Goal: Complete application form

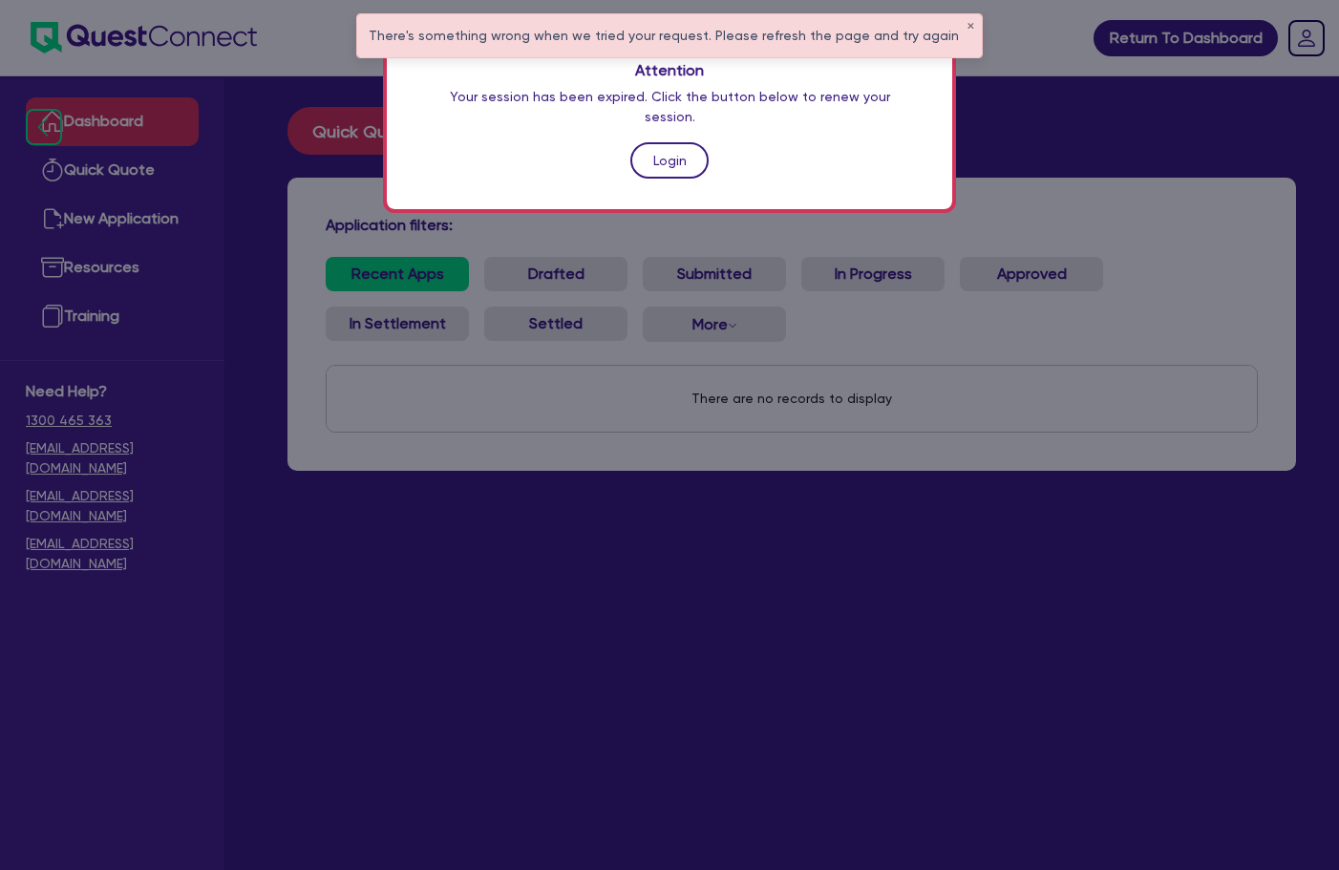
click at [666, 144] on link "Login" at bounding box center [669, 160] width 78 height 36
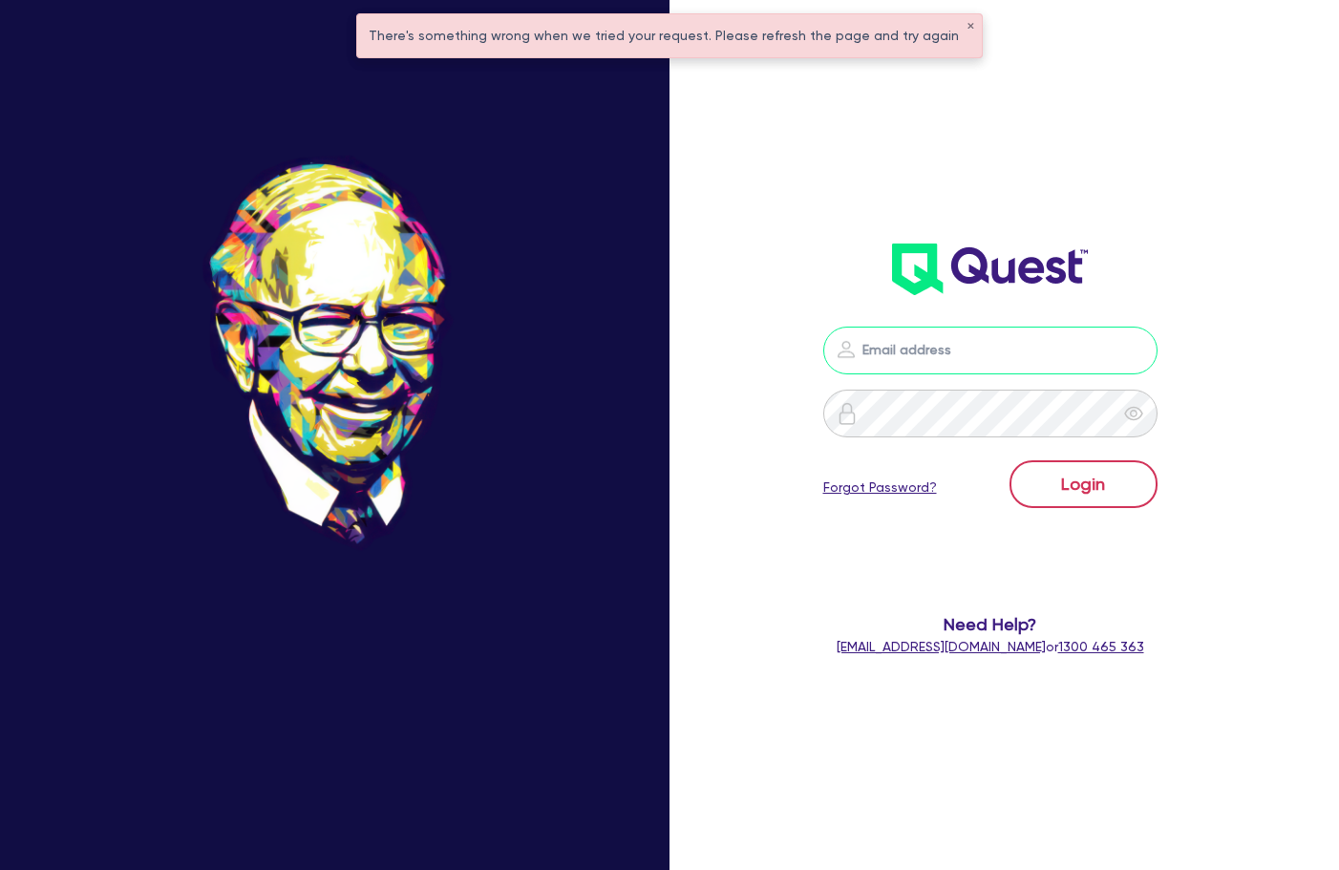
type input "[PERSON_NAME][EMAIL_ADDRESS][DOMAIN_NAME]"
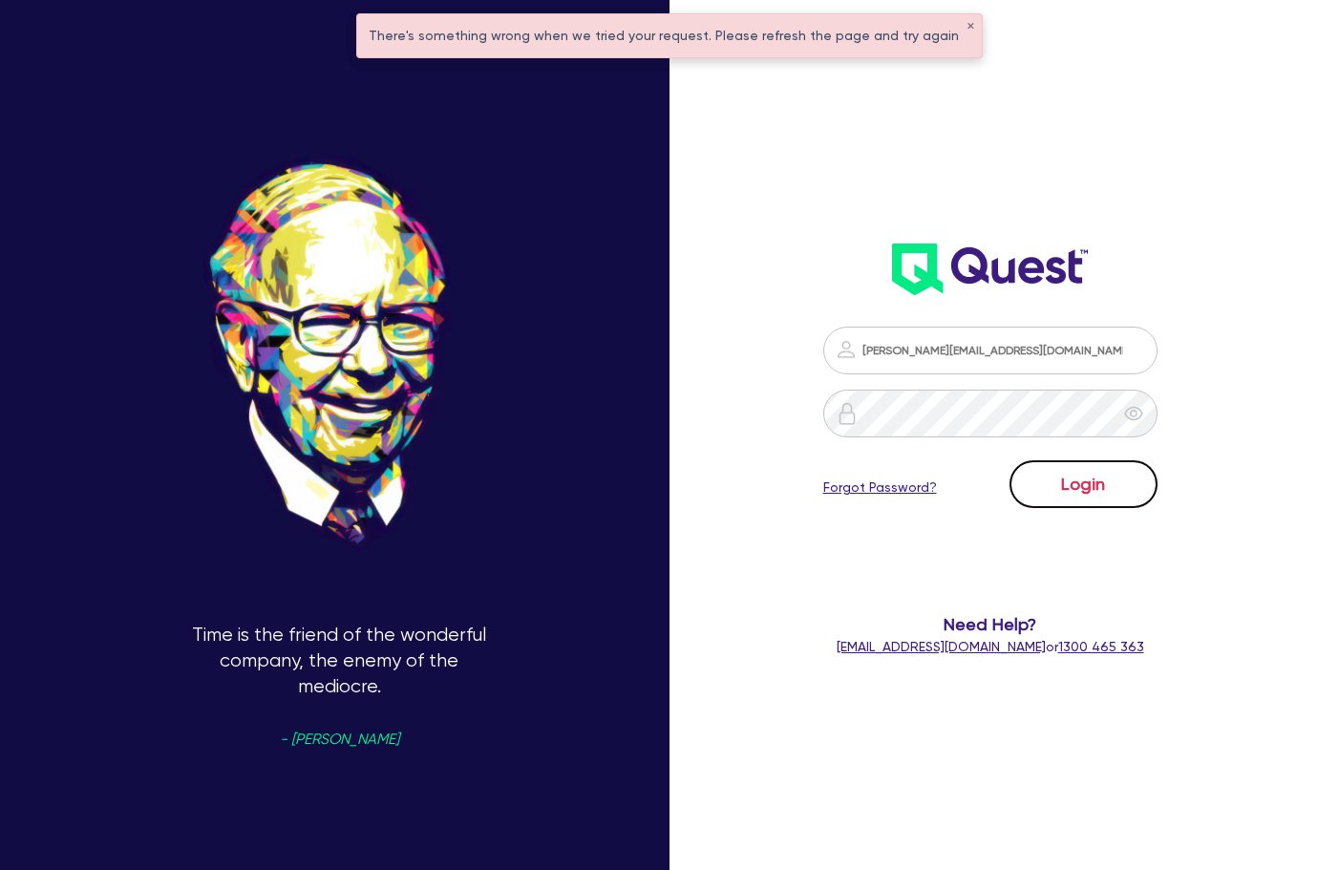
click at [1053, 489] on button "Login" at bounding box center [1084, 484] width 148 height 48
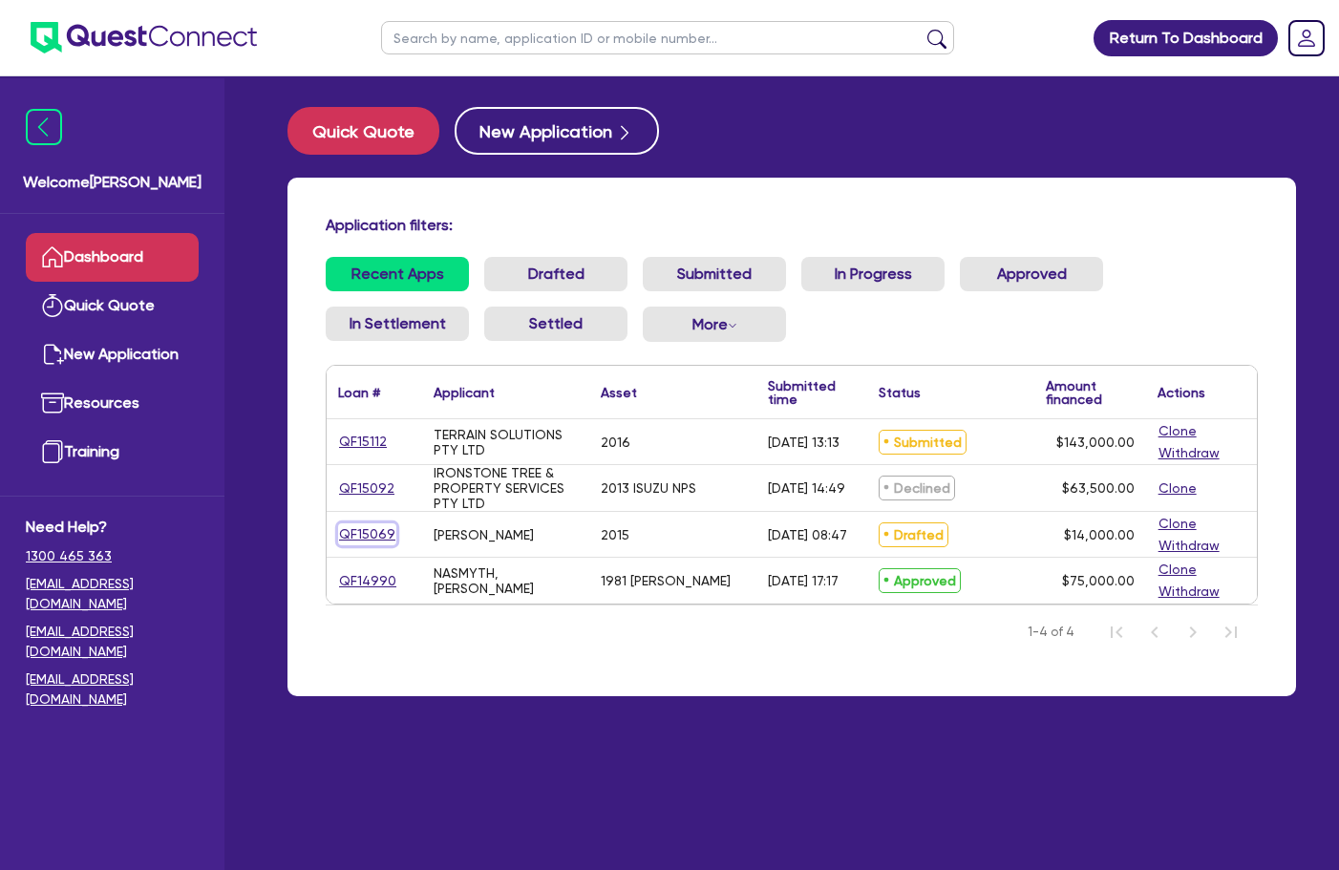
click at [366, 534] on link "QF15069" at bounding box center [367, 534] width 58 height 22
select select "CARS_AND_LIGHT_TRUCKS"
select select "VANS_AND_UTES"
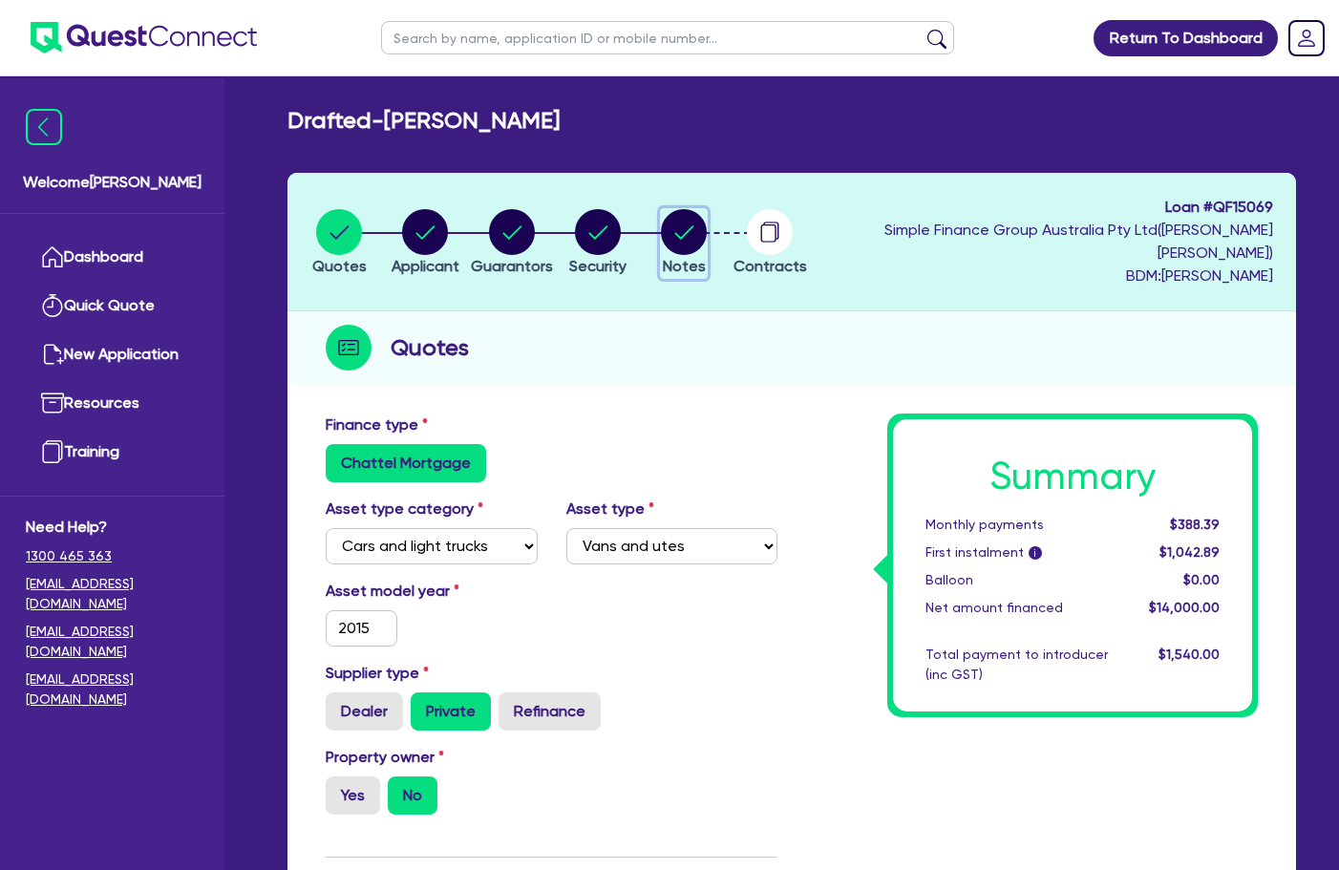
click at [707, 229] on circle "button" at bounding box center [684, 232] width 46 height 46
select select "Quest Finance - Own Book"
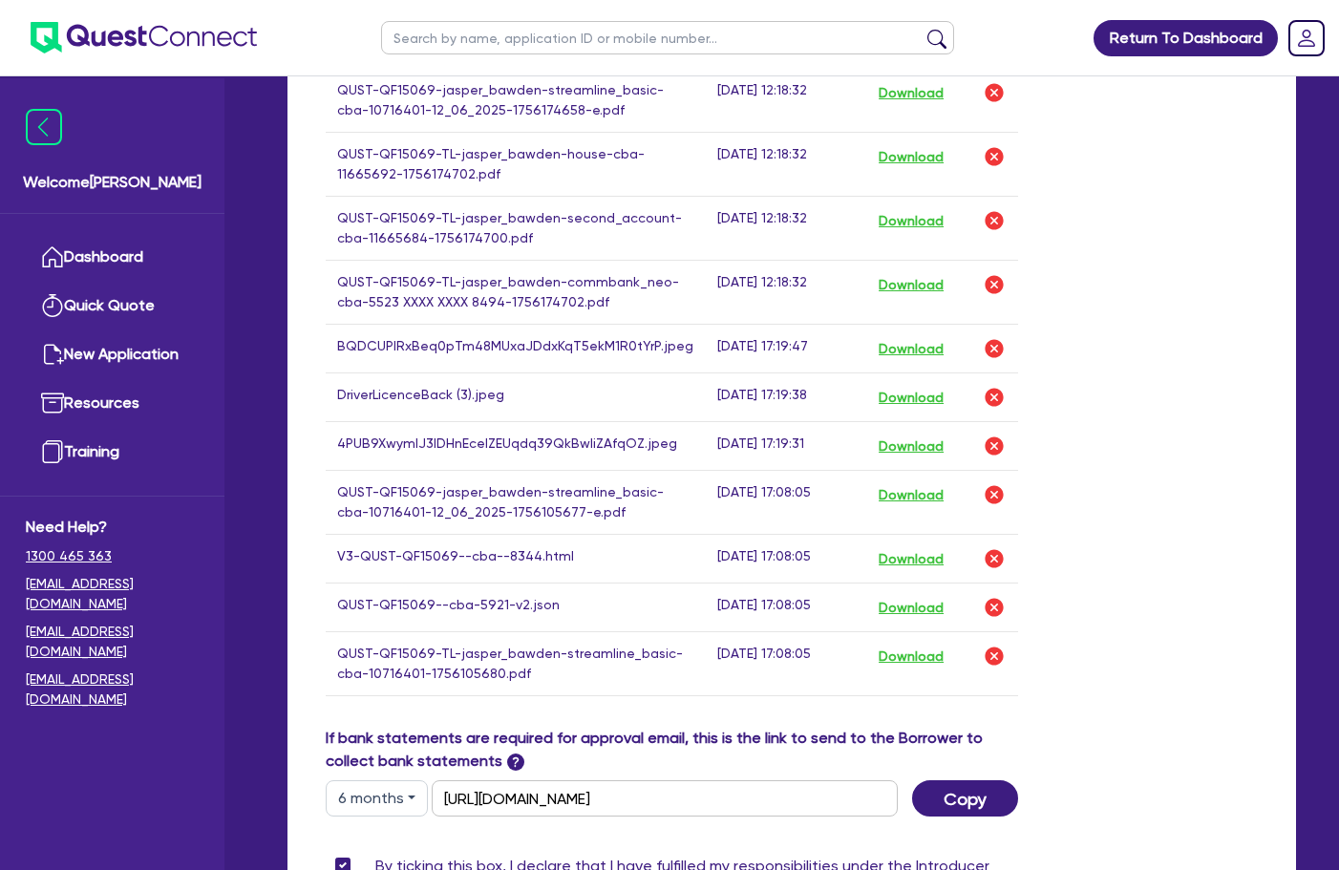
scroll to position [1876, 0]
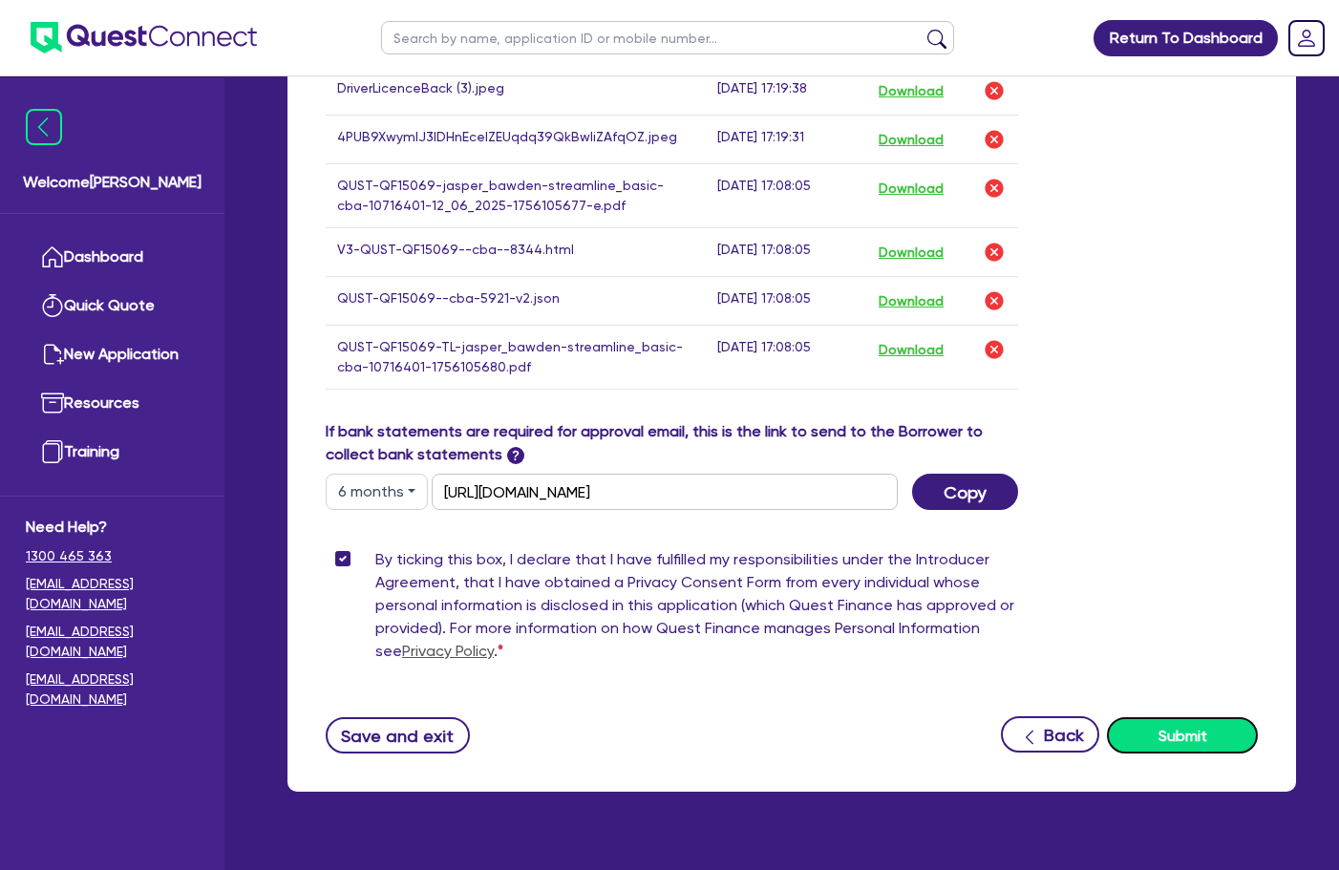
click at [1209, 717] on button "Submit" at bounding box center [1182, 735] width 151 height 36
